Goal: Task Accomplishment & Management: Manage account settings

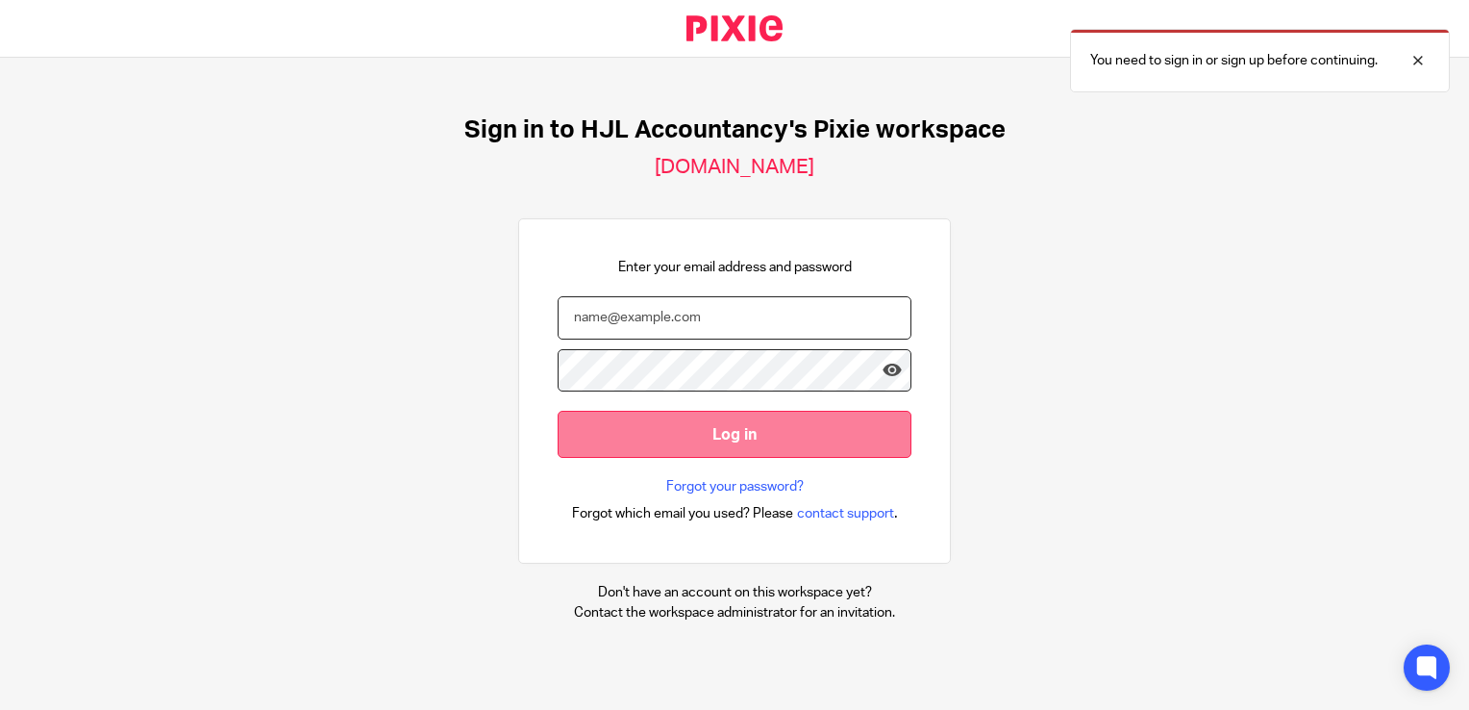
type input "syed@hjlaccountancy.com"
click at [716, 436] on input "Log in" at bounding box center [735, 434] width 354 height 47
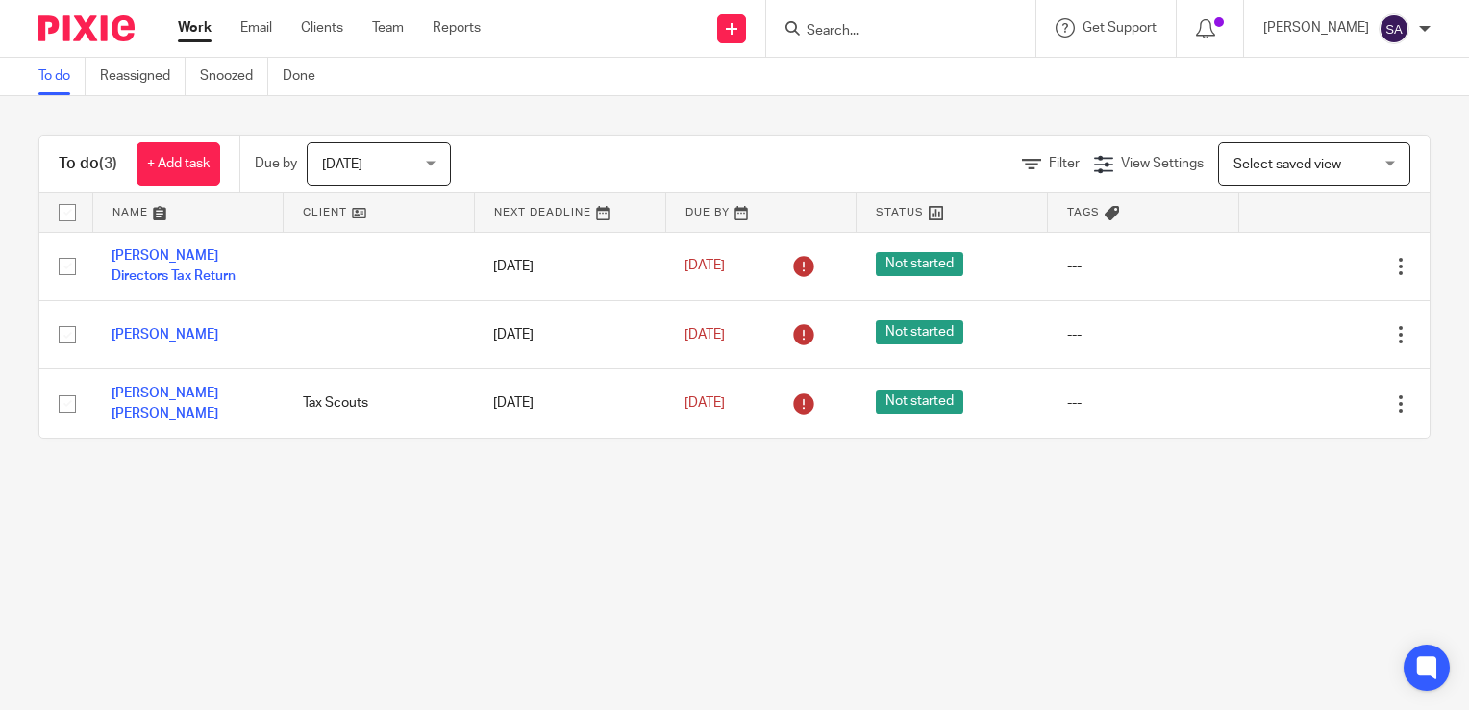
click at [731, 213] on link at bounding box center [761, 212] width 190 height 38
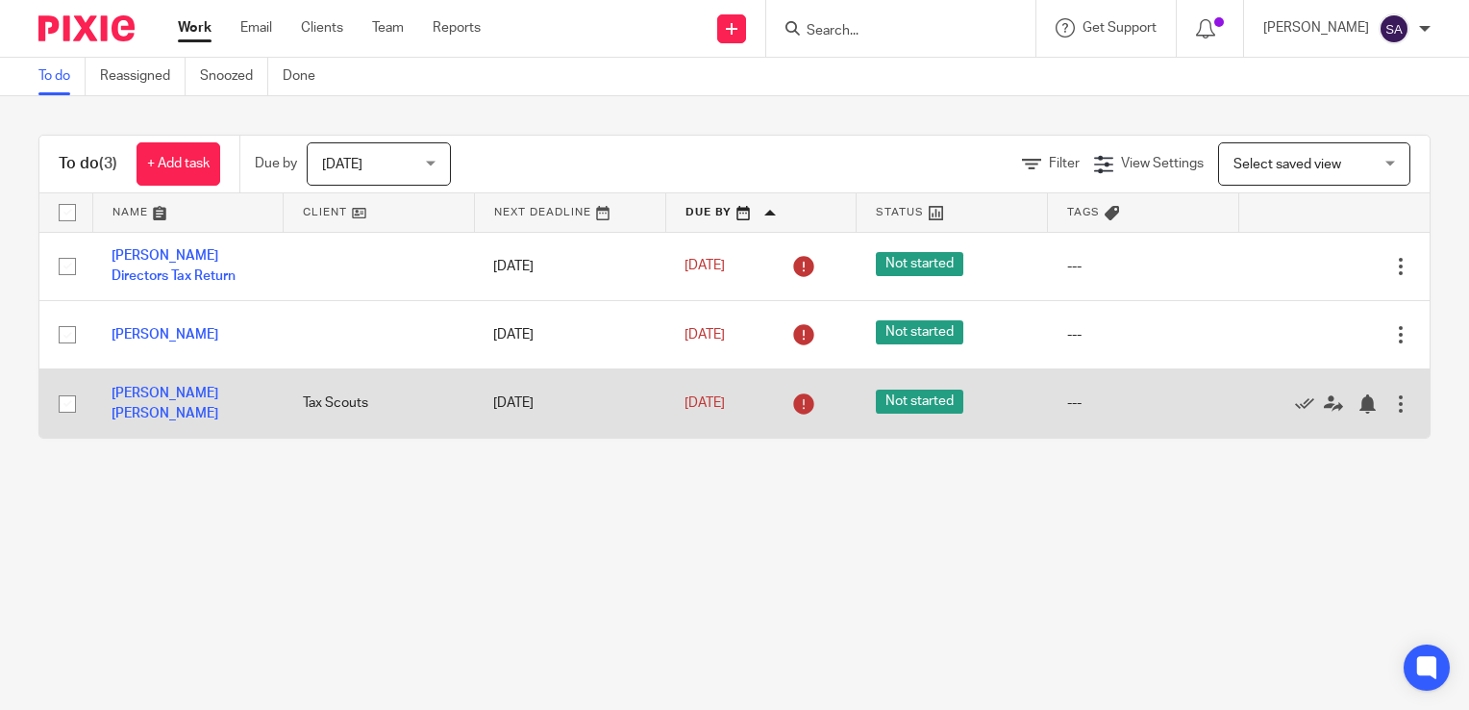
click at [789, 405] on icon at bounding box center [804, 404] width 31 height 31
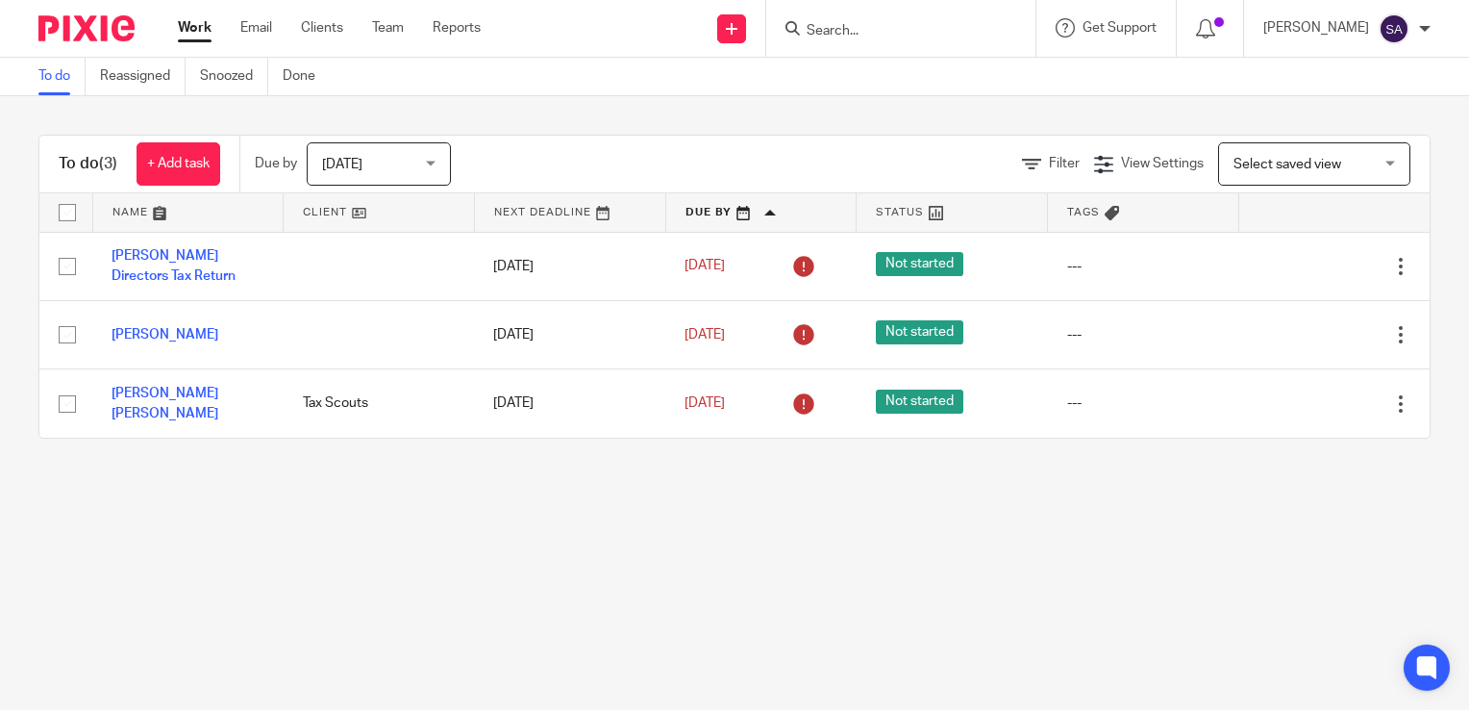
click at [723, 205] on link at bounding box center [761, 212] width 190 height 38
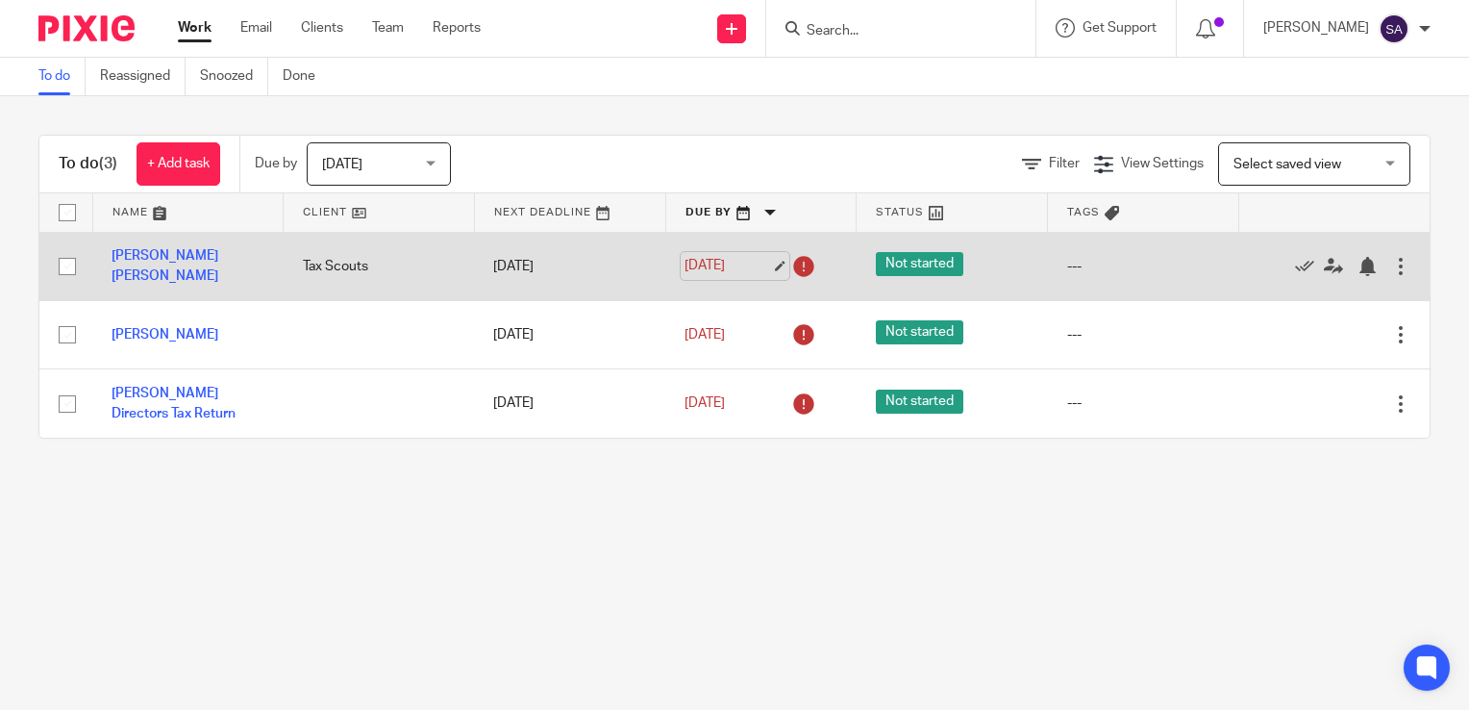
click at [761, 262] on link "19 Sep 2025" at bounding box center [728, 266] width 87 height 20
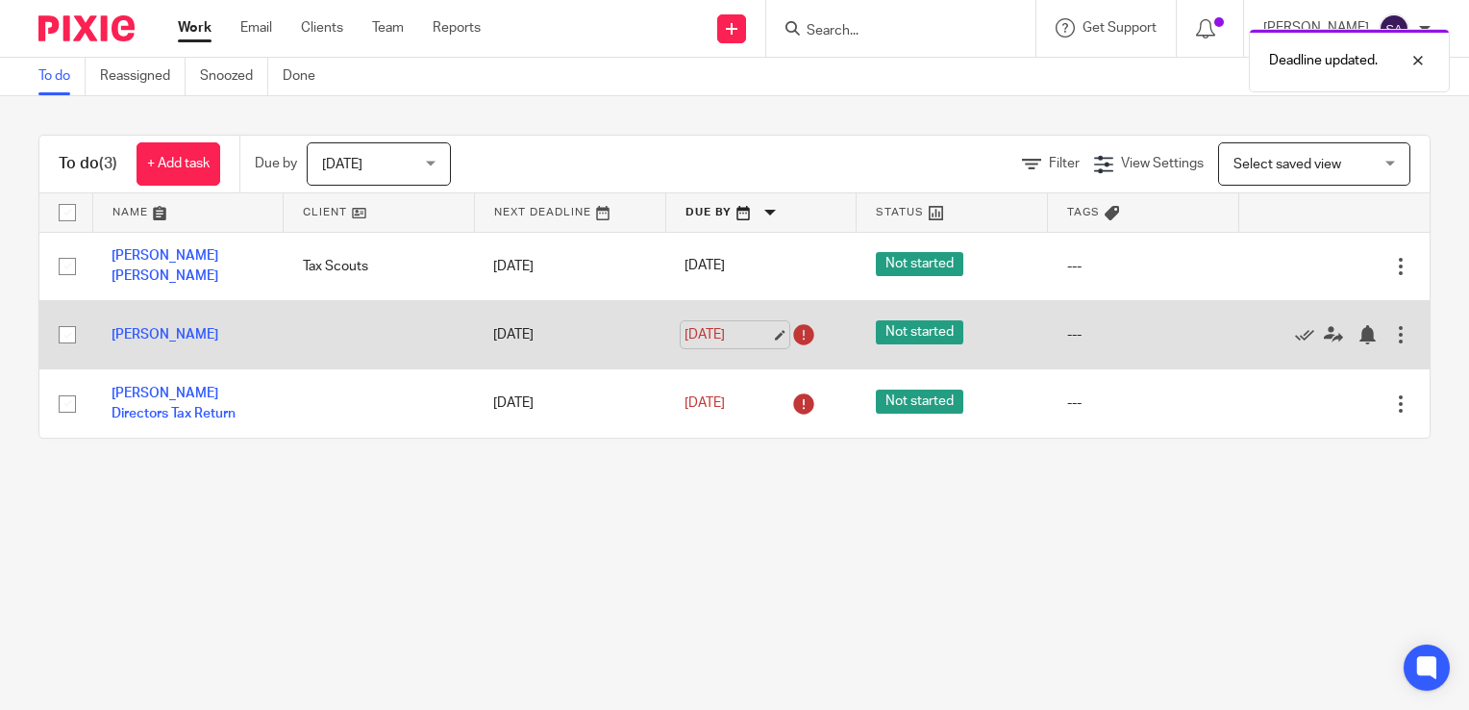
click at [765, 337] on link "19 Sep 2025" at bounding box center [728, 335] width 87 height 20
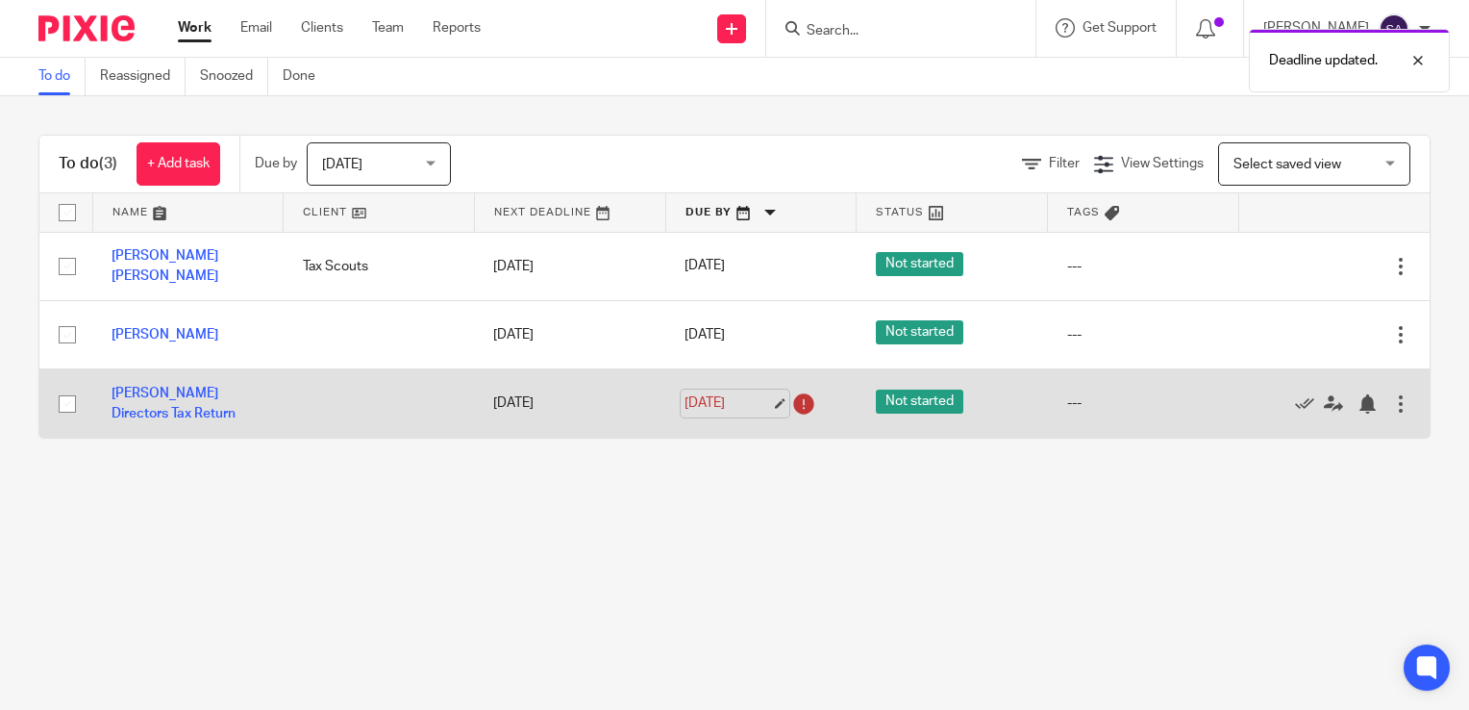
click at [771, 402] on link "16 Sep 2025" at bounding box center [728, 403] width 87 height 20
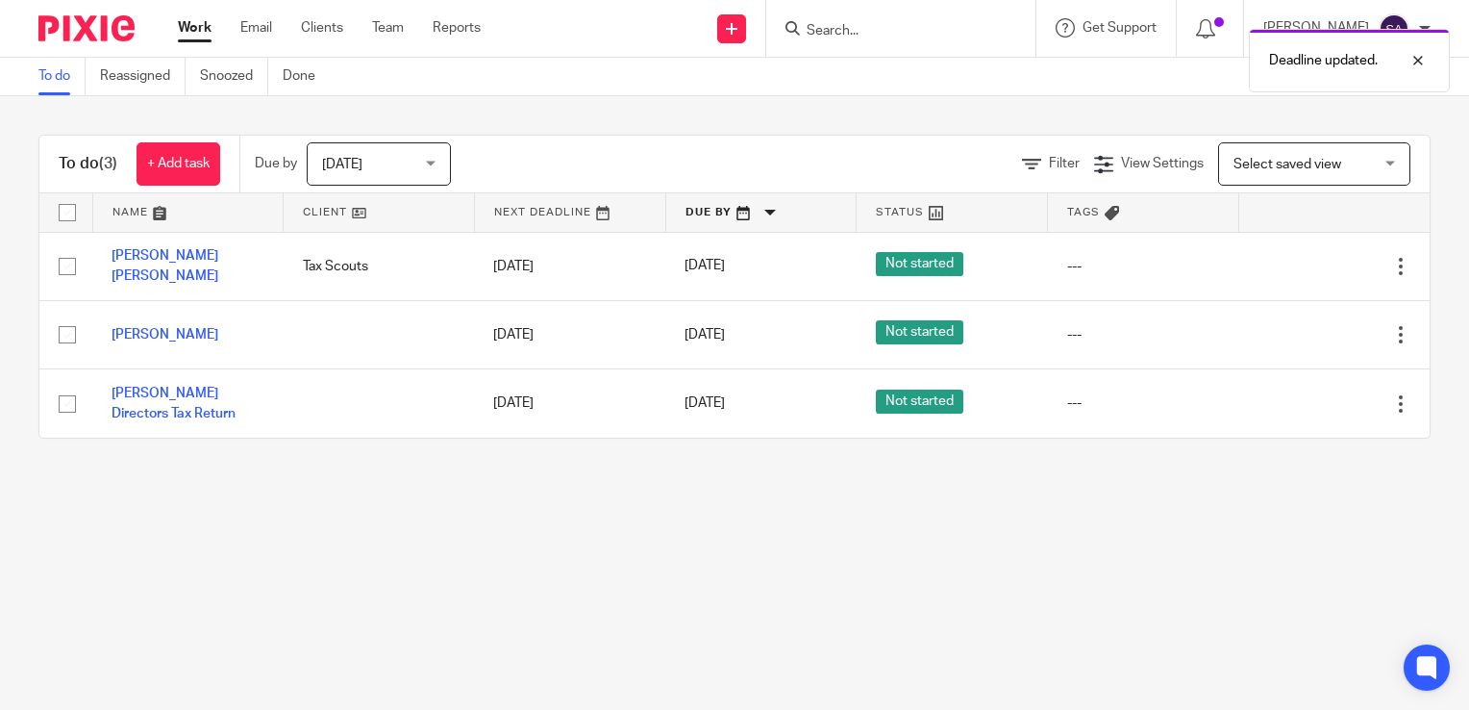
click at [735, 534] on main "To do Reassigned Snoozed Done To do (3) + Add task Due by Today Today Today Tom…" at bounding box center [734, 355] width 1469 height 710
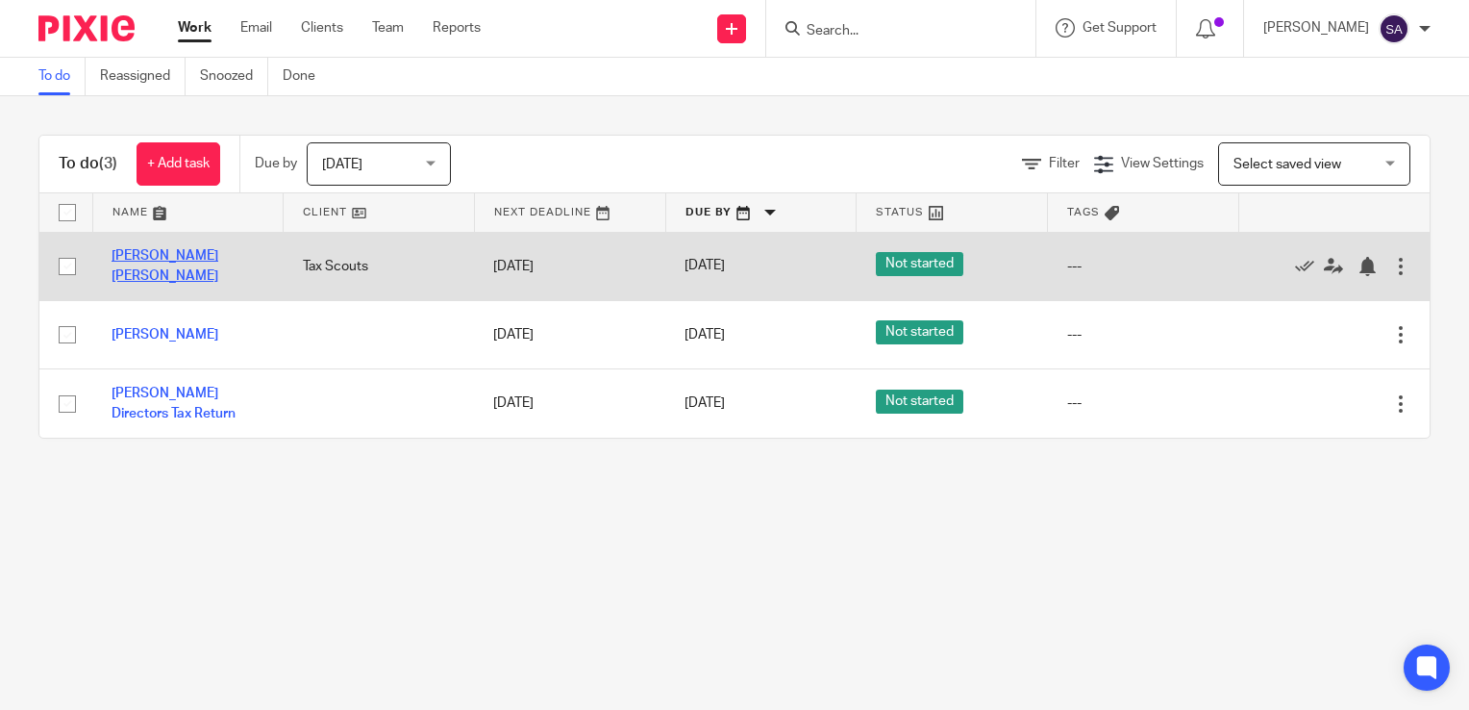
click at [170, 263] on link "Marie Noelee Vieu SA" at bounding box center [165, 265] width 107 height 33
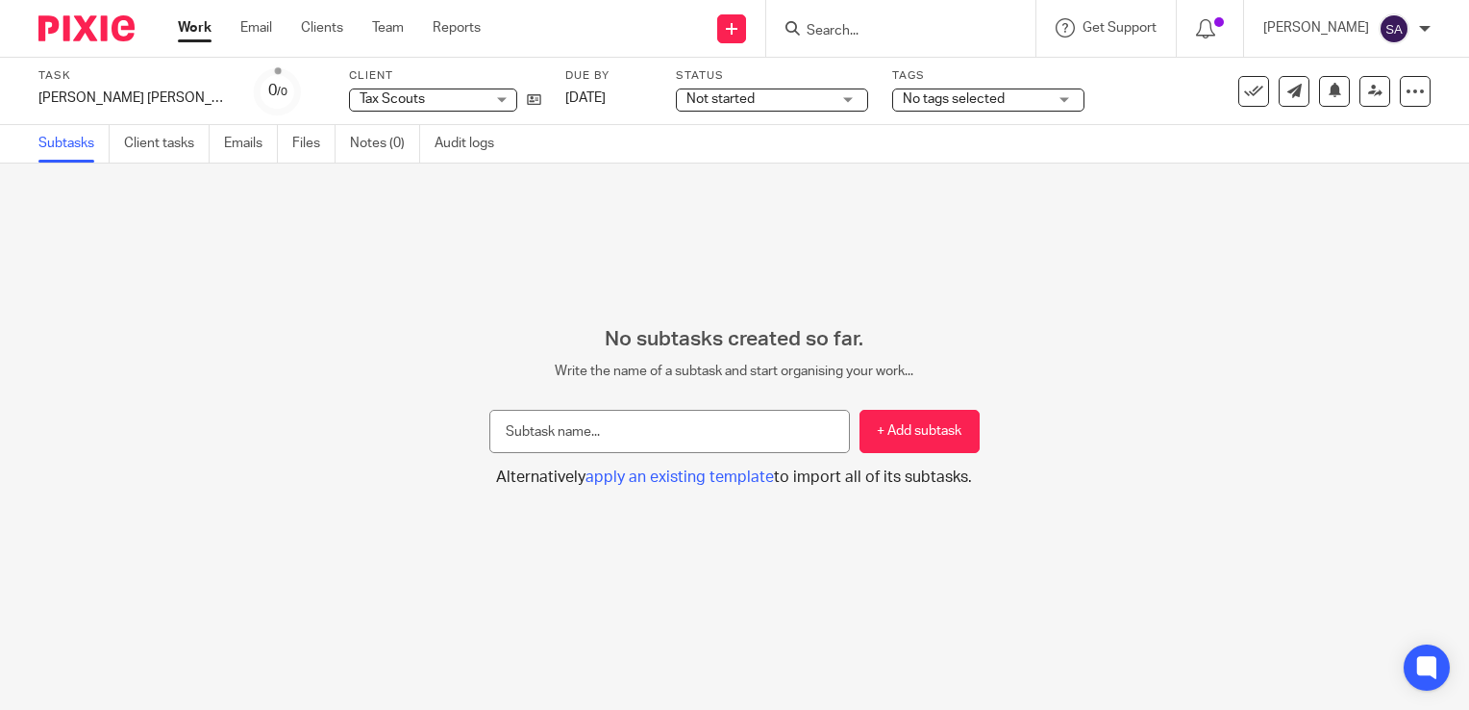
click at [903, 100] on span "No tags selected" at bounding box center [954, 98] width 102 height 13
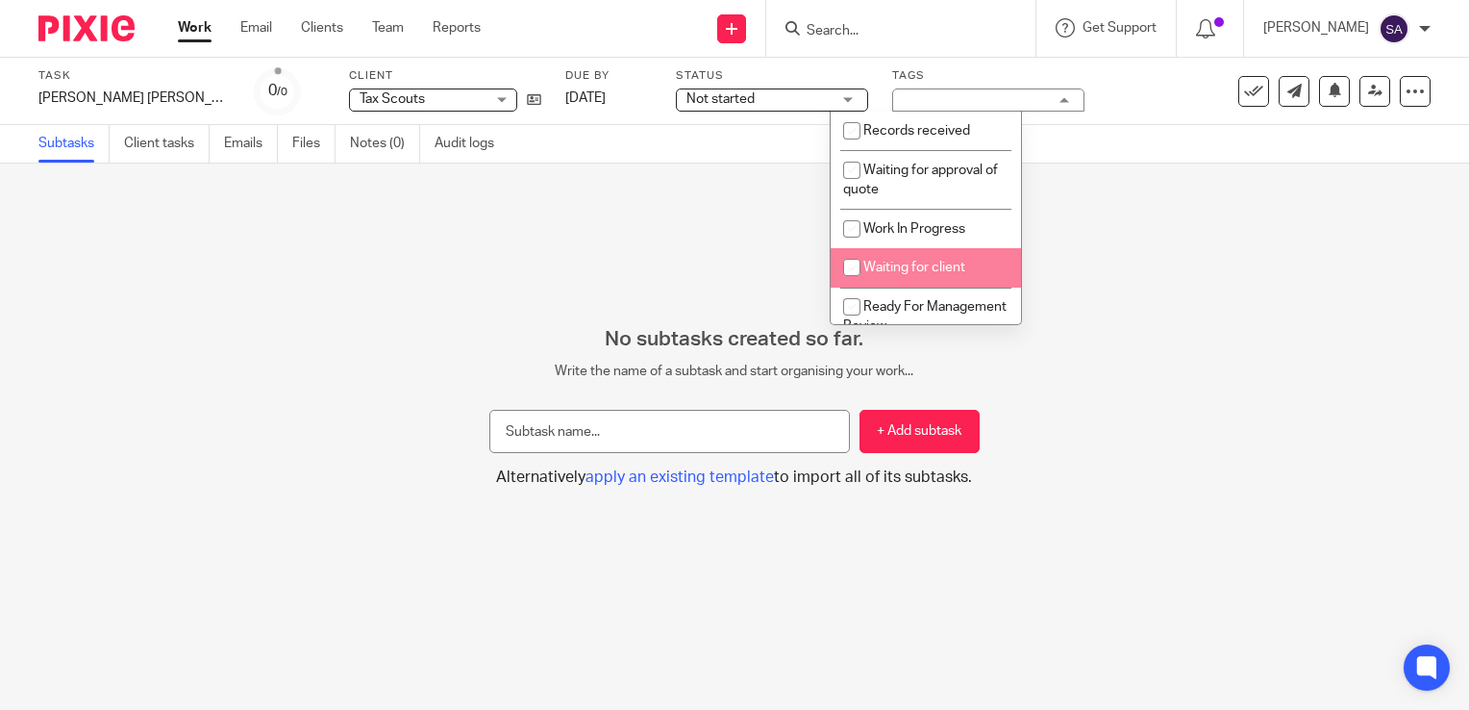
scroll to position [96, 0]
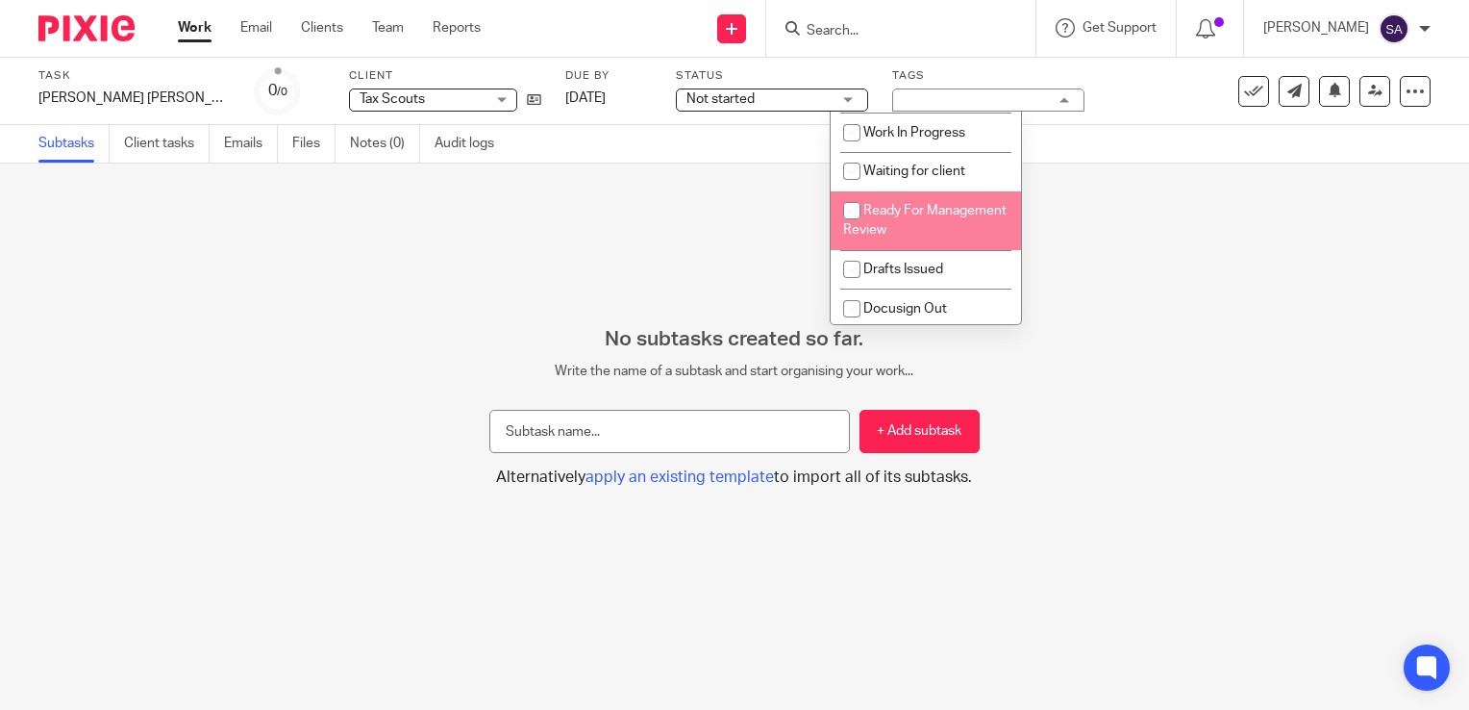
click at [854, 212] on input "checkbox" at bounding box center [852, 210] width 37 height 37
checkbox input "true"
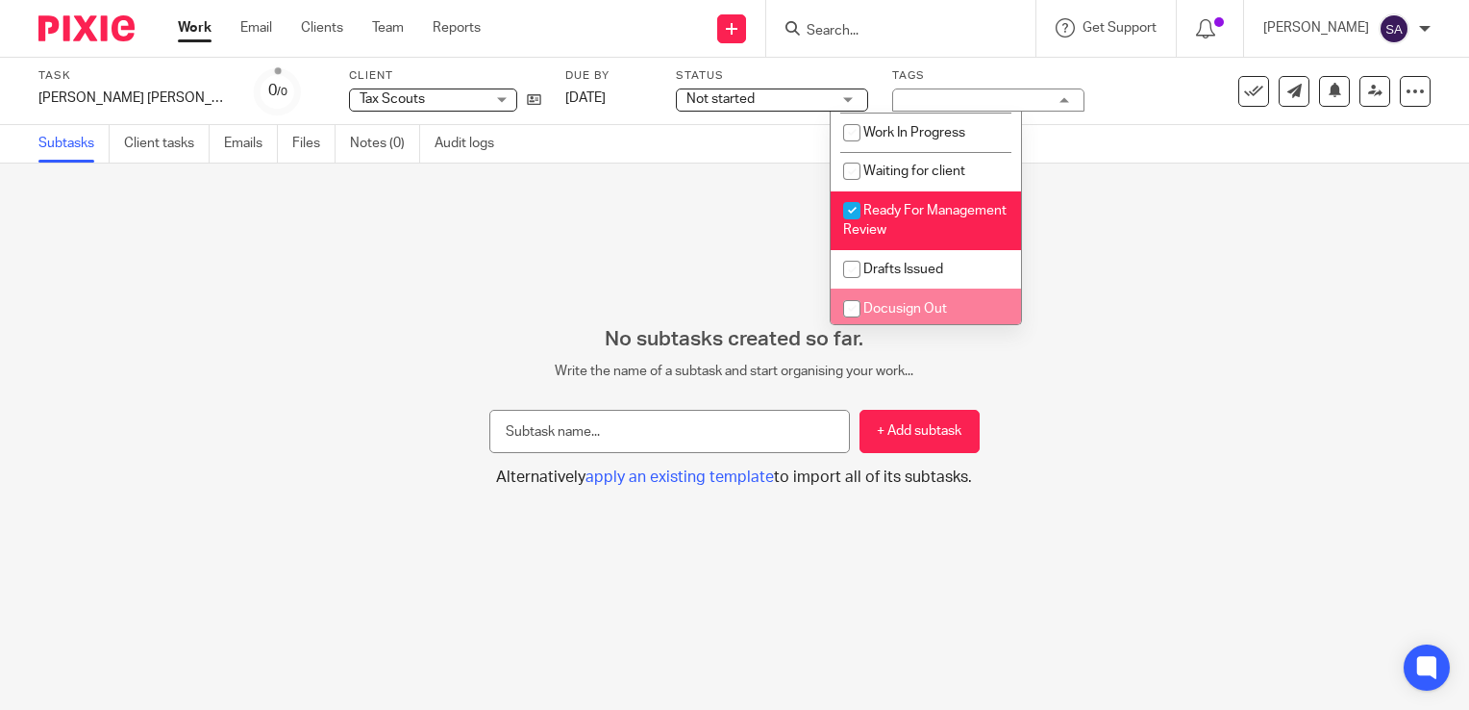
click at [420, 248] on div "No subtasks created so far. Write the name of a subtask and start organising yo…" at bounding box center [734, 436] width 1469 height 546
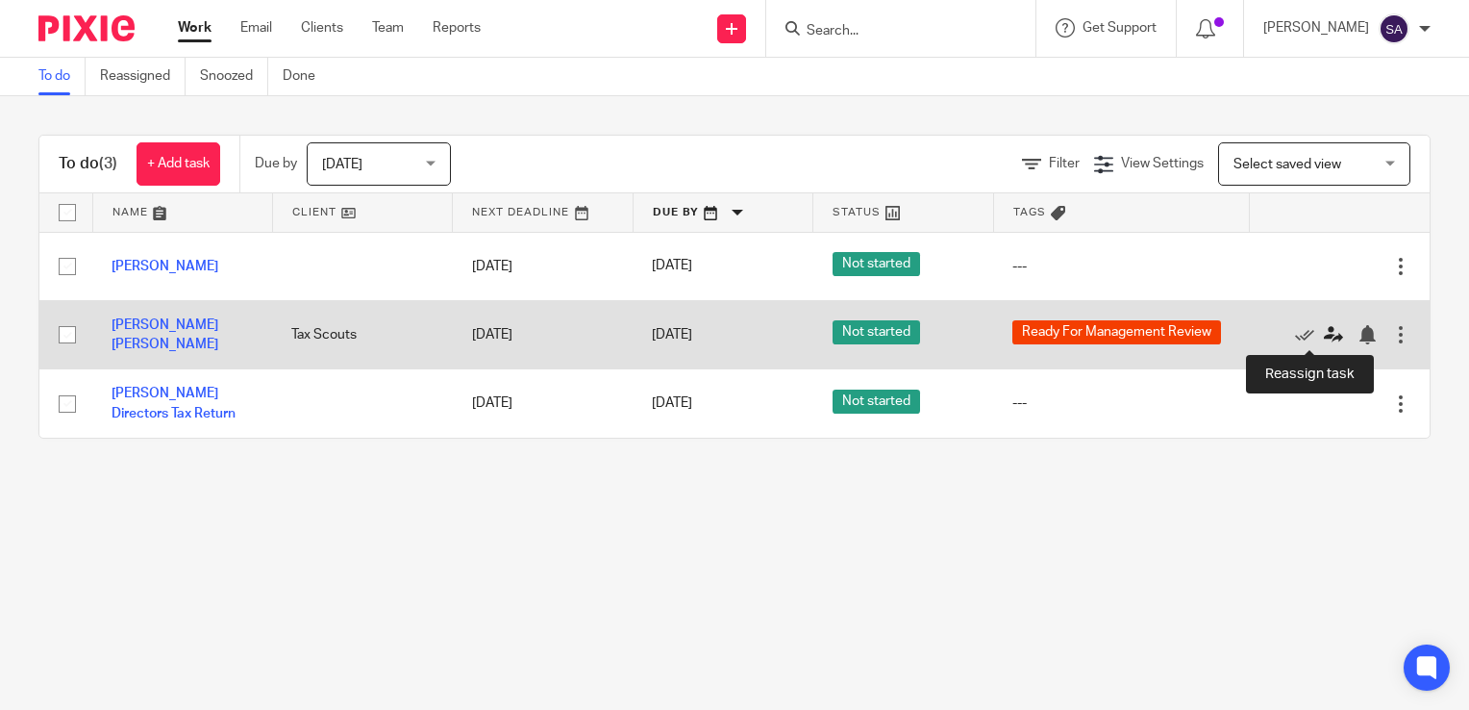
click at [1324, 333] on icon at bounding box center [1333, 334] width 19 height 19
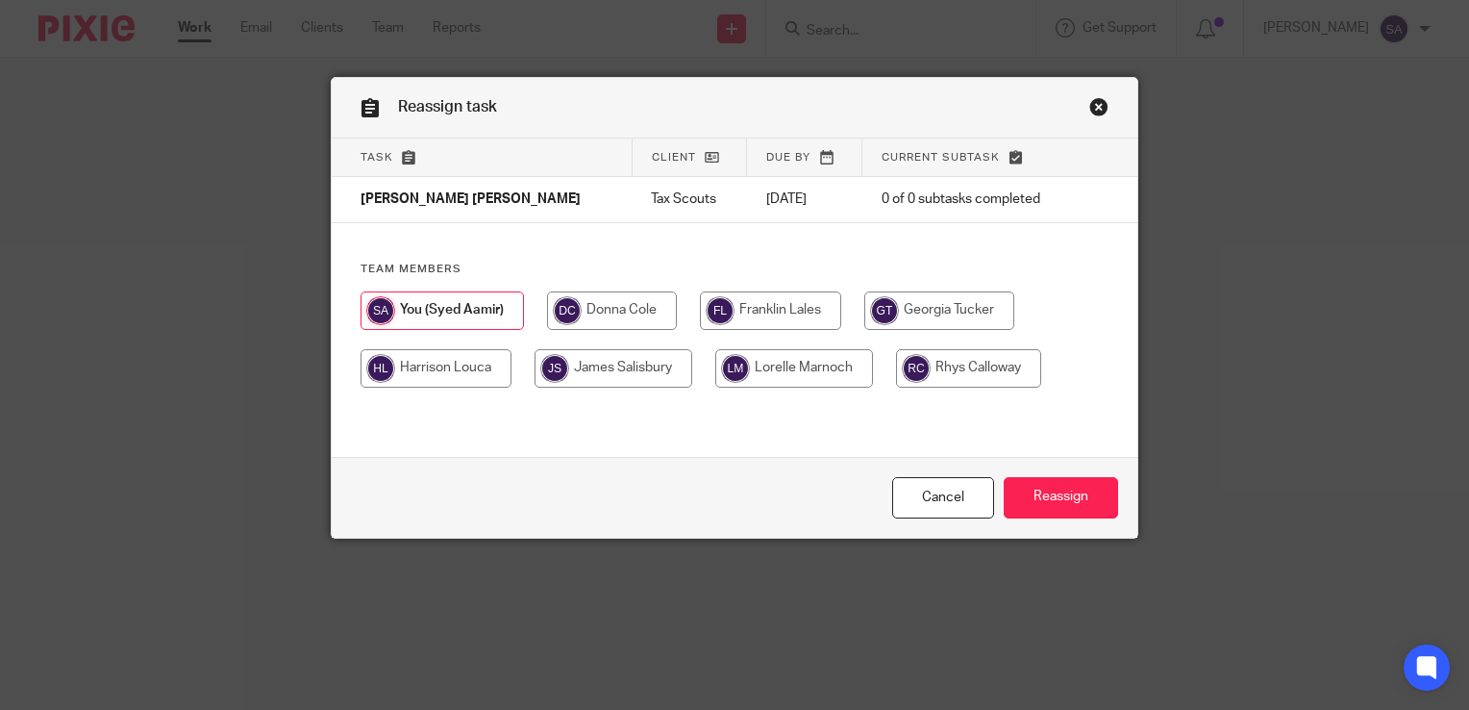
click at [611, 309] on input "radio" at bounding box center [612, 310] width 130 height 38
radio input "true"
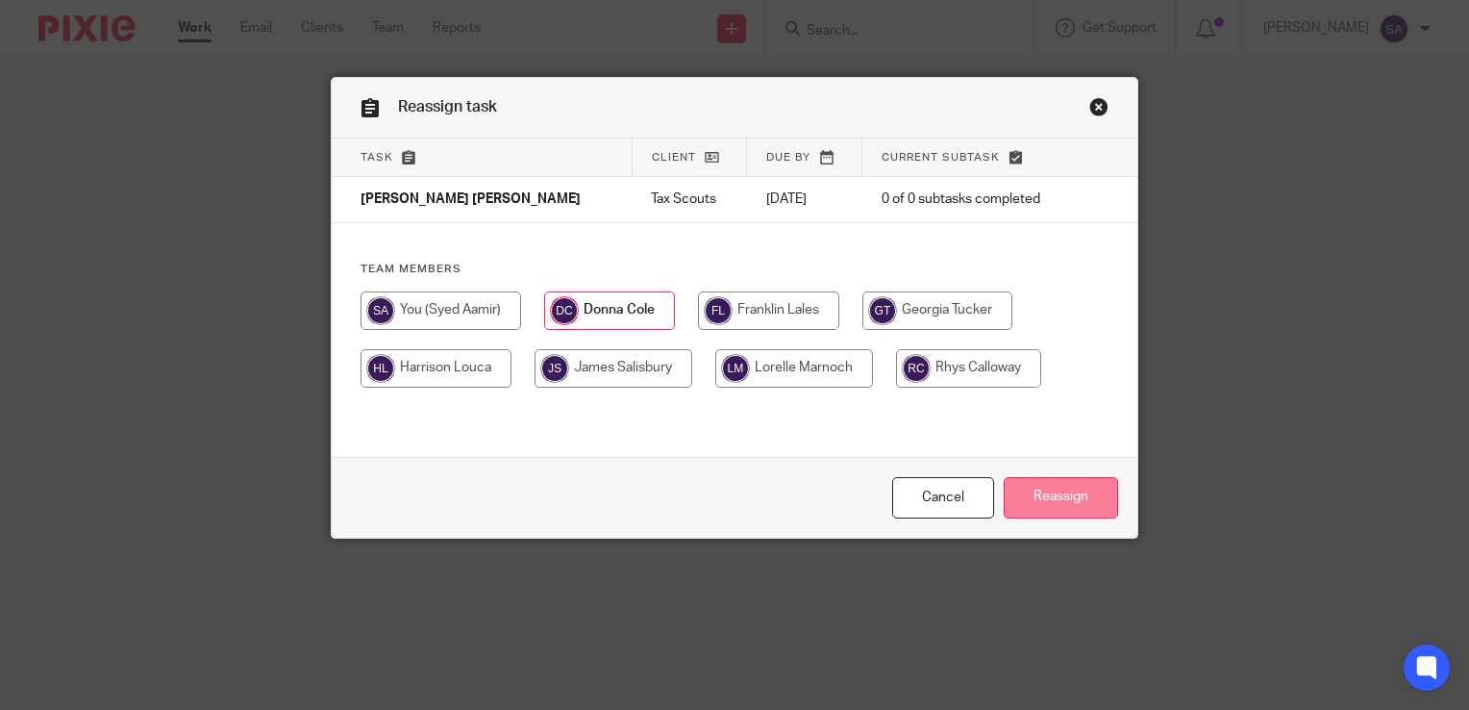
click at [1055, 498] on input "Reassign" at bounding box center [1061, 497] width 114 height 41
